Goal: Use online tool/utility: Use online tool/utility

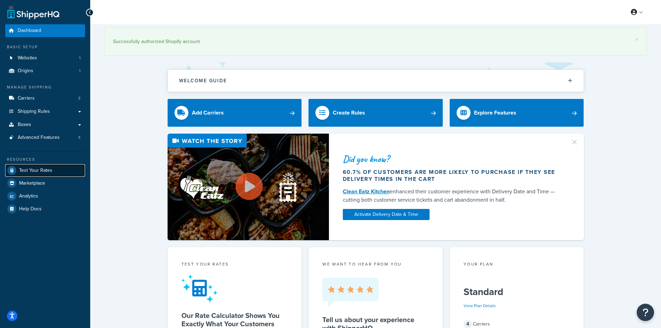
click at [32, 174] on span "Test Your Rates" at bounding box center [35, 171] width 33 height 6
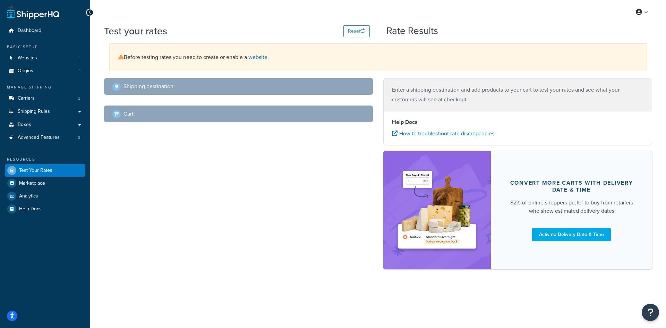
select select "[GEOGRAPHIC_DATA]"
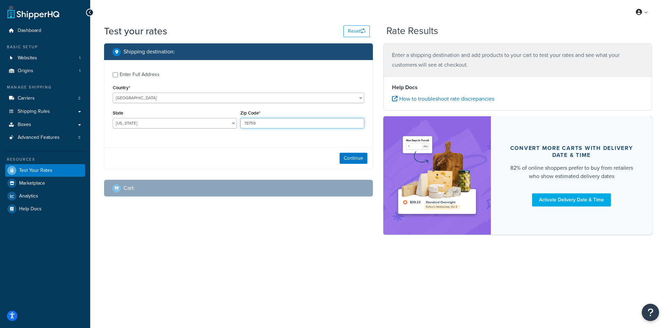
click at [267, 125] on input "78759" at bounding box center [302, 123] width 124 height 10
paste input "20747"
type input "20747"
click at [141, 122] on select "[US_STATE] [US_STATE] [US_STATE] [US_STATE] [US_STATE] Armed Forces Americas Ar…" at bounding box center [175, 123] width 124 height 10
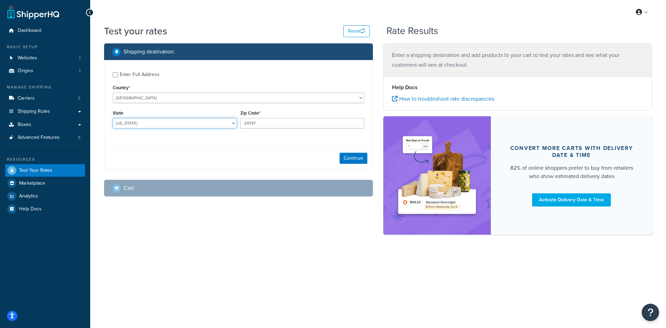
select select "MD"
click at [113, 118] on select "[US_STATE] [US_STATE] [US_STATE] [US_STATE] [US_STATE] Armed Forces Americas Ar…" at bounding box center [175, 123] width 124 height 10
click at [351, 159] on button "Continue" at bounding box center [354, 158] width 28 height 11
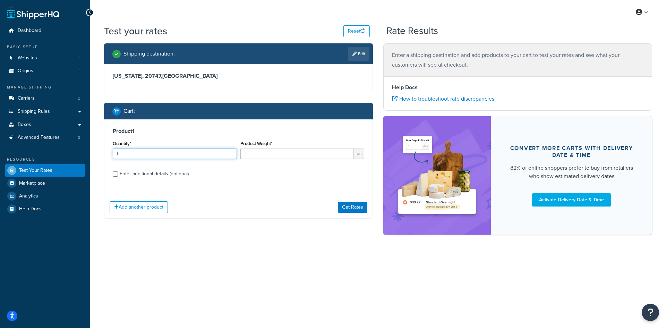
click at [187, 155] on input "1" at bounding box center [175, 154] width 124 height 10
type input "100"
type input "4"
type input "0.46"
click at [346, 206] on button "Get Rates" at bounding box center [352, 207] width 29 height 11
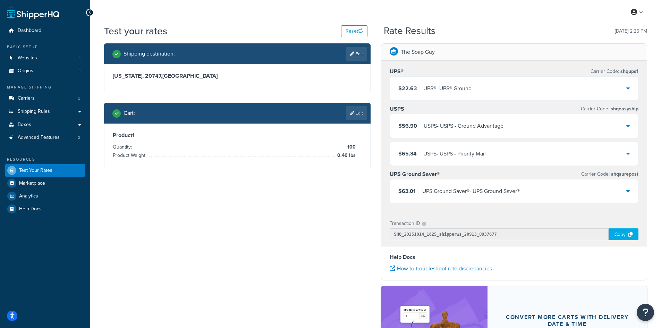
click at [430, 90] on div "UPS® - UPS® Ground" at bounding box center [447, 89] width 48 height 10
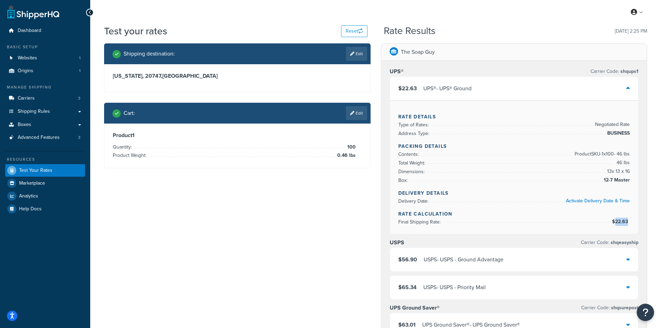
copy span "22.63"
drag, startPoint x: 629, startPoint y: 222, endPoint x: 14, endPoint y: 243, distance: 615.3
click at [615, 223] on span "$22.63" at bounding box center [621, 221] width 18 height 7
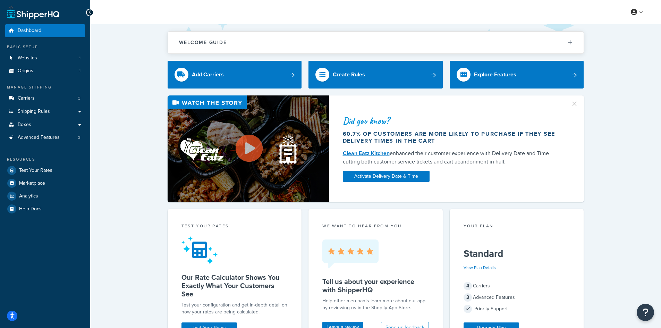
click at [43, 163] on div "Resources Test Your Rates Marketplace Analytics Help Docs" at bounding box center [45, 183] width 80 height 64
click at [42, 168] on span "Test Your Rates" at bounding box center [35, 171] width 33 height 6
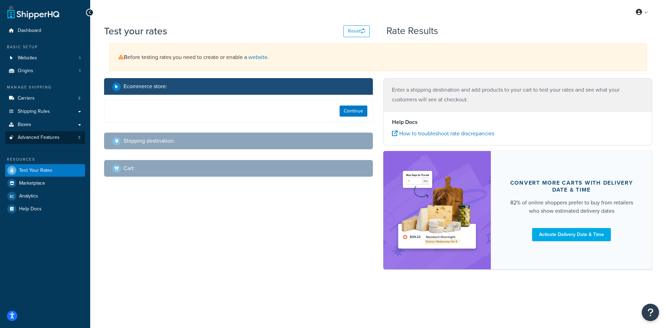
select select "[GEOGRAPHIC_DATA]"
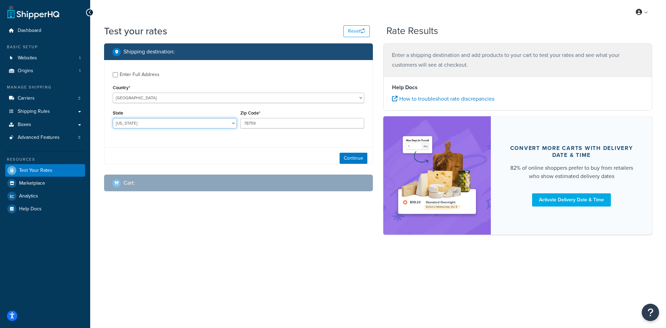
click at [125, 121] on select "[US_STATE] [US_STATE] [US_STATE] [US_STATE] [US_STATE] Armed Forces Americas Ar…" at bounding box center [175, 123] width 124 height 10
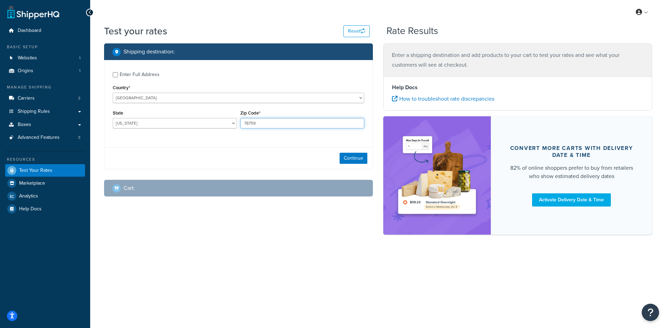
click at [253, 119] on input "78759" at bounding box center [302, 123] width 124 height 10
paste input "30067"
type input "30067"
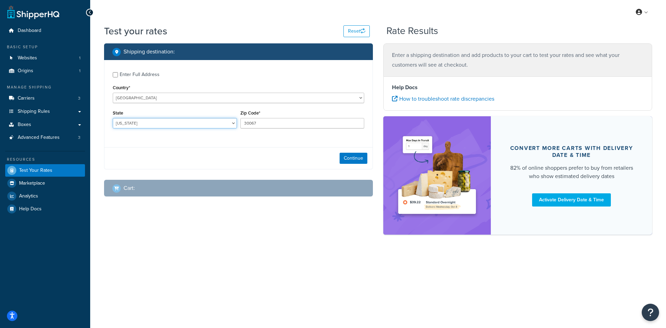
click at [171, 119] on select "[US_STATE] [US_STATE] [US_STATE] [US_STATE] [US_STATE] Armed Forces Americas Ar…" at bounding box center [175, 123] width 124 height 10
select select "GA"
click at [113, 118] on select "[US_STATE] [US_STATE] [US_STATE] [US_STATE] [US_STATE] Armed Forces Americas Ar…" at bounding box center [175, 123] width 124 height 10
click at [344, 156] on button "Continue" at bounding box center [354, 158] width 28 height 11
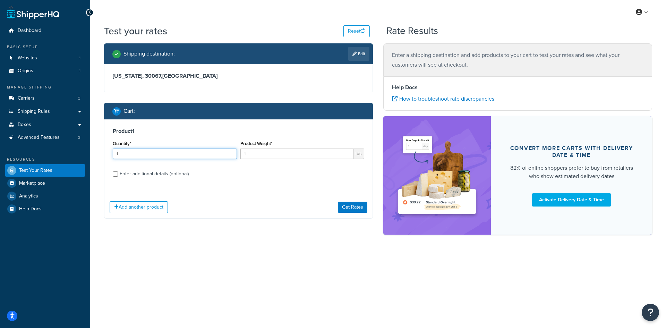
click at [163, 158] on input "1" at bounding box center [175, 154] width 124 height 10
type input "100"
type input "0.32"
click at [343, 208] on button "Get Rates" at bounding box center [352, 207] width 29 height 11
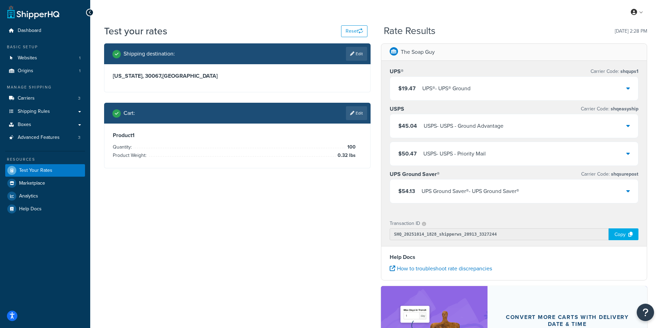
click at [413, 91] on span "$19.47" at bounding box center [406, 88] width 17 height 8
